Goal: Information Seeking & Learning: Learn about a topic

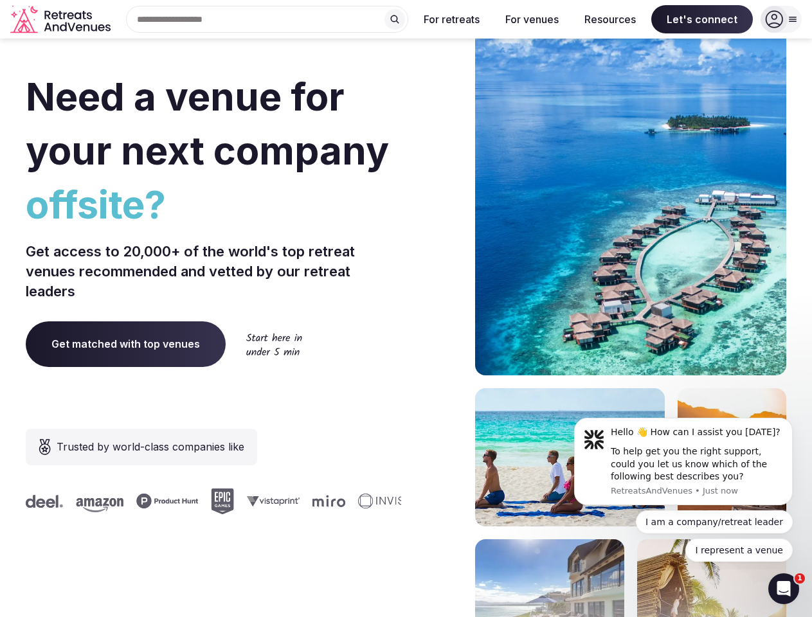
click at [406, 309] on div "Need a venue for your next company offsite? Get access to 20,000+ of the world'…" at bounding box center [406, 384] width 761 height 775
click at [267, 19] on div "Search Popular Destinations [GEOGRAPHIC_DATA], [GEOGRAPHIC_DATA] [GEOGRAPHIC_DA…" at bounding box center [262, 19] width 293 height 27
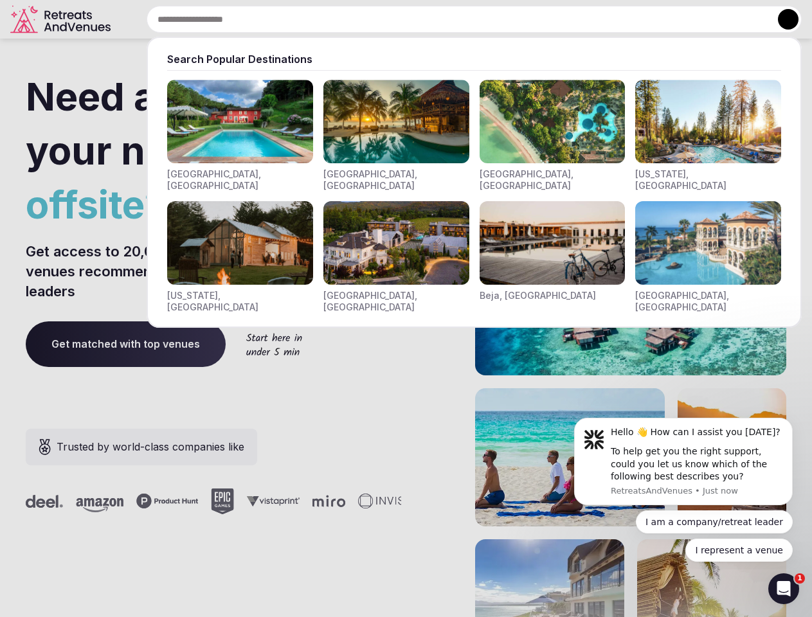
click at [395, 19] on input "text" at bounding box center [474, 19] width 655 height 27
click at [452, 19] on input "text" at bounding box center [474, 19] width 655 height 27
click at [532, 19] on input "text" at bounding box center [474, 19] width 655 height 27
click at [610, 19] on input "text" at bounding box center [474, 19] width 655 height 27
click at [702, 19] on input "text" at bounding box center [474, 19] width 655 height 27
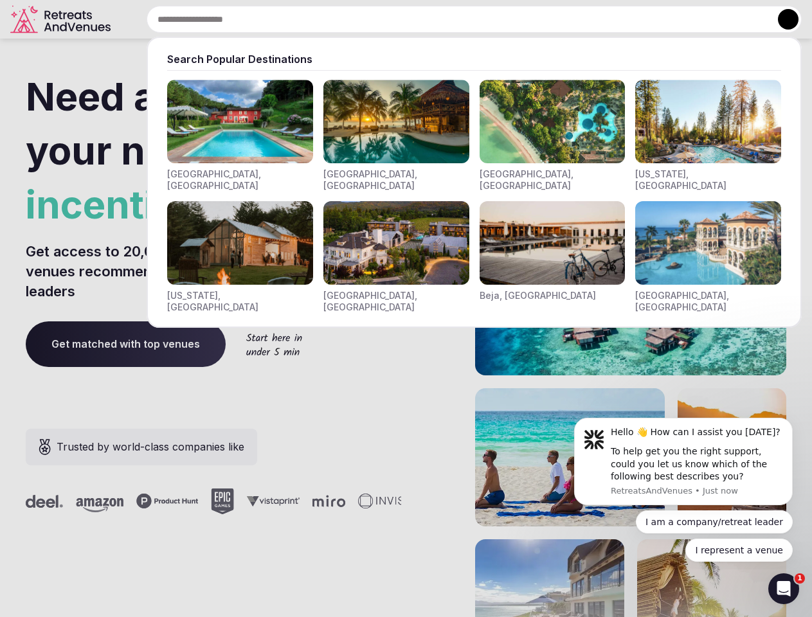
click at [781, 19] on button at bounding box center [788, 19] width 21 height 21
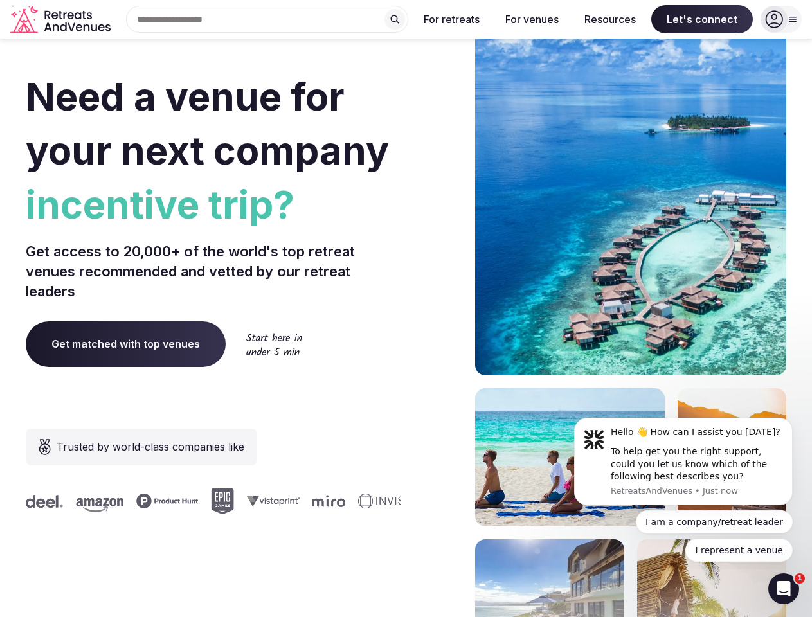
click at [683, 462] on div "To help get you the right support, could you let us know which of the following…" at bounding box center [697, 465] width 172 height 38
